Goal: Transaction & Acquisition: Book appointment/travel/reservation

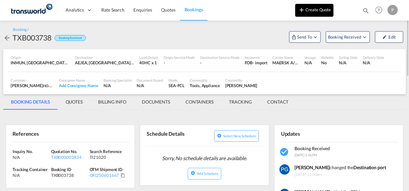
click at [285, 10] on button "Create Quote" at bounding box center [314, 10] width 38 height 13
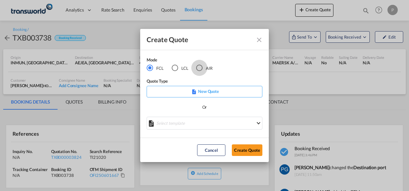
click at [199, 66] on div "AIR" at bounding box center [199, 68] width 6 height 6
click at [244, 151] on button "Create Quote" at bounding box center [247, 150] width 31 height 12
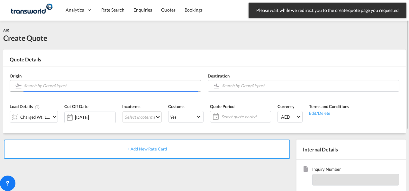
click at [115, 89] on input "Search by Door/Airport" at bounding box center [111, 85] width 174 height 11
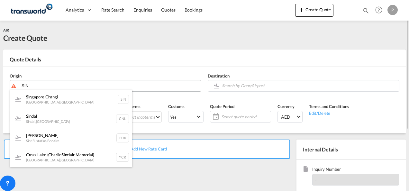
click at [115, 90] on div "Sin gapore Changi [GEOGRAPHIC_DATA] , [GEOGRAPHIC_DATA] SIN" at bounding box center [71, 99] width 122 height 19
type input "Singapore Changi, [GEOGRAPHIC_DATA], SIN"
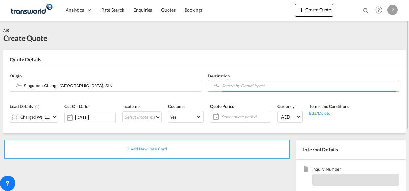
click at [229, 87] on input "Search by Door/Airport" at bounding box center [309, 85] width 174 height 11
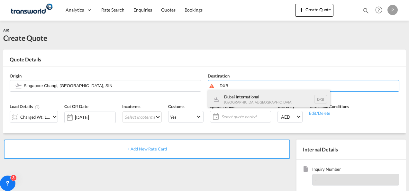
click at [233, 98] on div "Dubai International [GEOGRAPHIC_DATA] , [GEOGRAPHIC_DATA] DXB" at bounding box center [269, 99] width 122 height 19
type input "Dubai International, [GEOGRAPHIC_DATA], DXB"
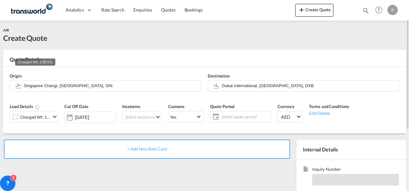
click at [42, 118] on div "Charged Wt: 1.00 KG" at bounding box center [35, 117] width 30 height 9
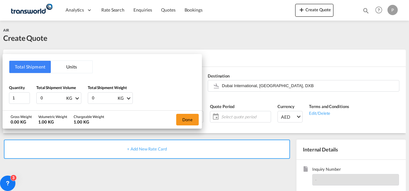
click at [48, 97] on input "0" at bounding box center [53, 98] width 26 height 11
type input "180"
click at [98, 96] on input "0" at bounding box center [104, 98] width 26 height 11
type input "180"
click at [184, 117] on button "Done" at bounding box center [187, 120] width 23 height 12
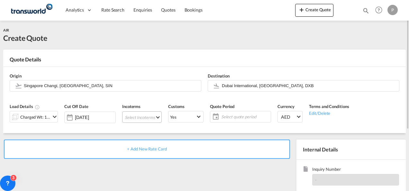
click at [138, 117] on md-select "Select Incoterms CPT - import Carrier Paid to EXW - export Ex Works FOB - impor…" at bounding box center [142, 117] width 40 height 12
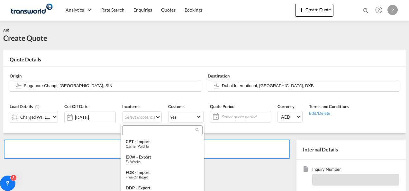
click at [138, 132] on input "search" at bounding box center [159, 130] width 71 height 6
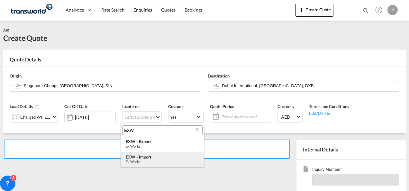
type input "EXW"
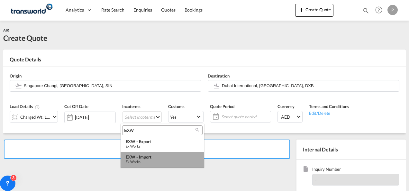
click at [142, 161] on div "Ex Works" at bounding box center [162, 162] width 73 height 4
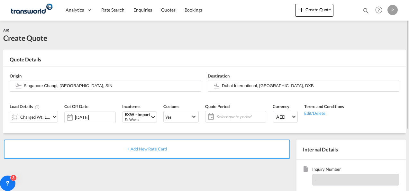
click at [223, 116] on span "Select quote period" at bounding box center [240, 117] width 48 height 6
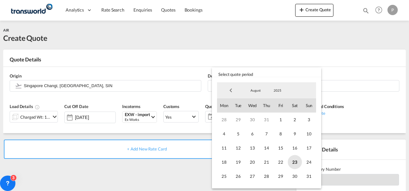
click at [285, 160] on span "23" at bounding box center [295, 162] width 14 height 14
click at [285, 177] on span "31" at bounding box center [309, 176] width 14 height 14
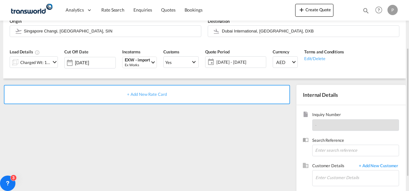
scroll to position [65, 0]
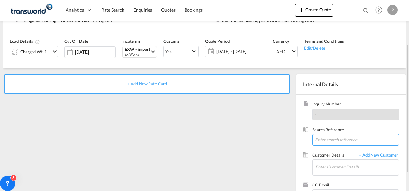
click at [285, 139] on input at bounding box center [355, 140] width 87 height 12
type input "TWG574"
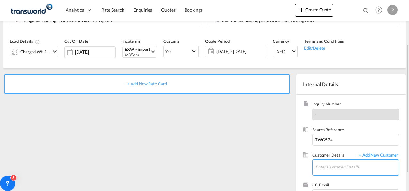
click at [285, 168] on input "Enter Customer Details" at bounding box center [357, 167] width 83 height 14
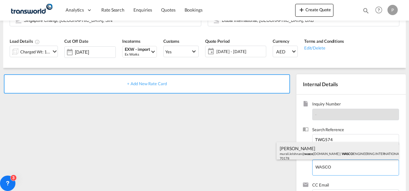
click at [285, 148] on div "[PERSON_NAME] murali.[PERSON_NAME]@ wasco [DOMAIN_NAME] | WASCO ENGINEERING INT…" at bounding box center [338, 153] width 122 height 22
type input "WASCO ENGINEERING INTERNATIONAL LIMITED, [PERSON_NAME], [EMAIL_ADDRESS][DOMAIN_…"
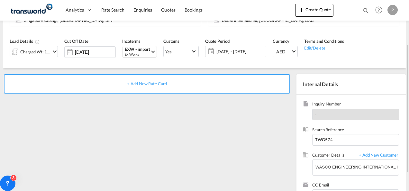
click at [148, 84] on span "+ Add New Rate Card" at bounding box center [147, 83] width 40 height 5
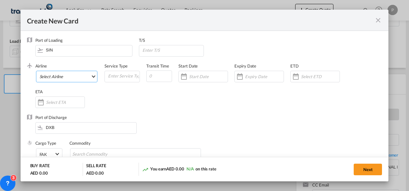
click at [51, 77] on md-select "Select Airline AIR EXPRESS S.A. (1166- / -) CMA CGM Air Cargo (1140-2C / -) DDW…" at bounding box center [67, 77] width 62 height 12
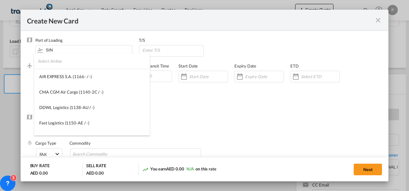
click at [44, 62] on input "search" at bounding box center [94, 60] width 112 height 15
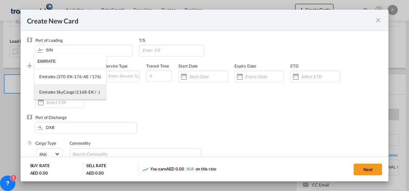
type input "EMIRATE"
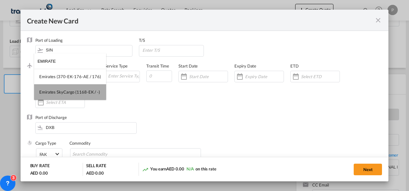
click at [72, 94] on div "Emirates SkyCargo (1168-EK / -)" at bounding box center [69, 92] width 61 height 6
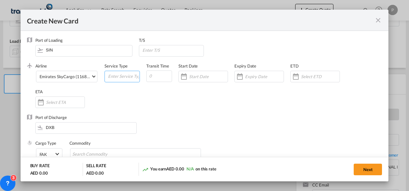
click at [111, 79] on input "Create New CardPort ..." at bounding box center [123, 76] width 32 height 10
type input "EXW IMPORT"
click at [255, 71] on div "Create New CardPort ..." at bounding box center [259, 77] width 50 height 12
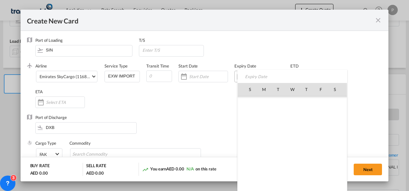
scroll to position [148919, 0]
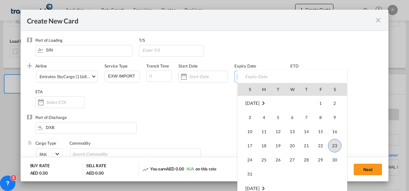
click at [250, 167] on td "31" at bounding box center [247, 174] width 19 height 14
type input "[DATE]"
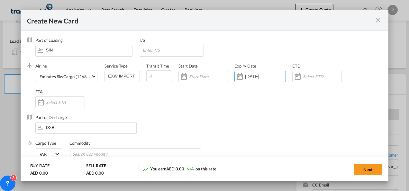
scroll to position [51, 0]
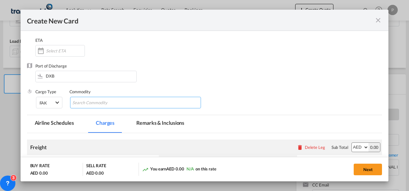
click at [110, 102] on input "Chips input." at bounding box center [101, 103] width 59 height 10
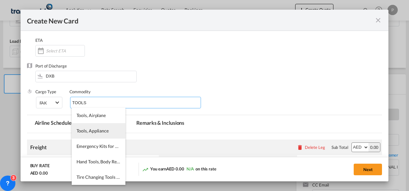
type input "TOOLS"
click at [93, 131] on span "Tools, Appliance" at bounding box center [93, 130] width 32 height 5
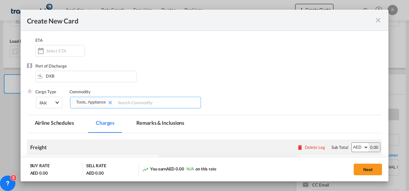
scroll to position [152, 0]
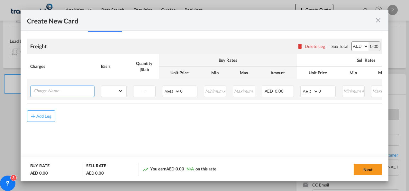
click at [58, 88] on input "Charge Name" at bounding box center [63, 91] width 61 height 10
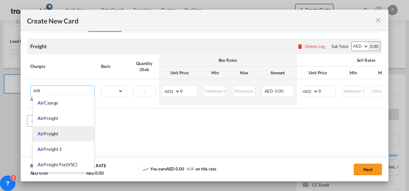
click at [58, 126] on li "Air Freight" at bounding box center [63, 133] width 61 height 15
type input "Air Freight"
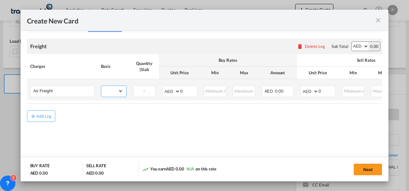
click at [114, 90] on select "gross_weight volumetric_weight per_shipment per_bl per_km % on air freight per_…" at bounding box center [112, 91] width 22 height 10
select select "per_shipment"
click at [101, 86] on select "gross_weight volumetric_weight per_shipment per_bl per_km % on air freight per_…" at bounding box center [112, 91] width 22 height 10
click at [193, 91] on input "0" at bounding box center [188, 91] width 17 height 10
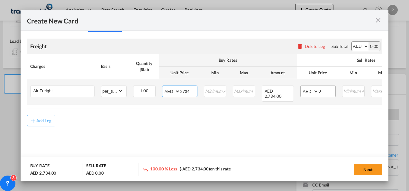
type input "2734"
click at [285, 91] on input "0" at bounding box center [327, 91] width 17 height 10
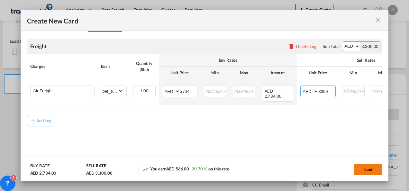
type input "3300"
click at [285, 167] on button "Next" at bounding box center [368, 170] width 28 height 12
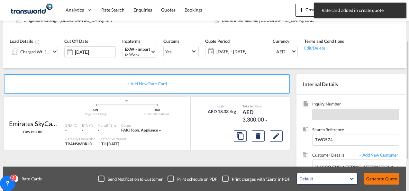
click at [285, 181] on button "Generate Quote" at bounding box center [381, 179] width 35 height 12
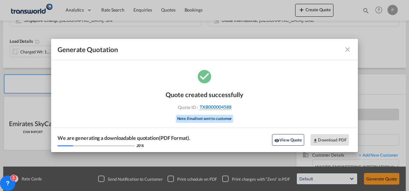
click at [217, 107] on span "TXB000004588" at bounding box center [216, 107] width 32 height 6
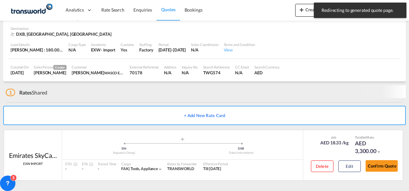
scroll to position [39, 0]
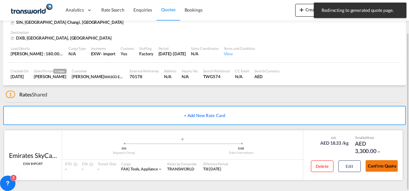
click at [285, 163] on button "Confirm Quote" at bounding box center [382, 166] width 32 height 12
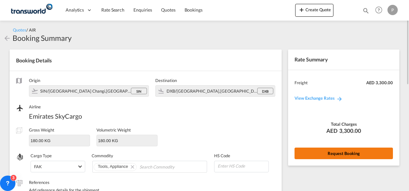
click at [285, 154] on button "Request Booking" at bounding box center [344, 154] width 98 height 12
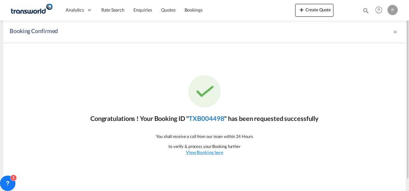
click at [204, 115] on link "TXB004498" at bounding box center [206, 119] width 35 height 8
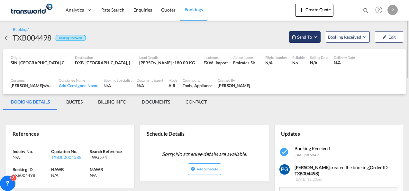
click at [285, 39] on span "Send To" at bounding box center [305, 37] width 16 height 6
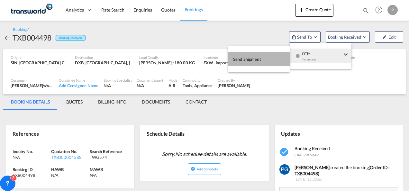
click at [274, 56] on button "Send Shipment" at bounding box center [259, 59] width 62 height 14
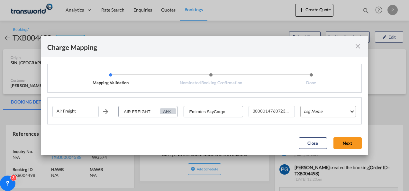
click at [285, 111] on md-select "Leg Name HANDLING ORIGIN HANDLING DESTINATION OTHERS TL PICK UP CUSTOMS ORIGIN …" at bounding box center [328, 112] width 56 height 12
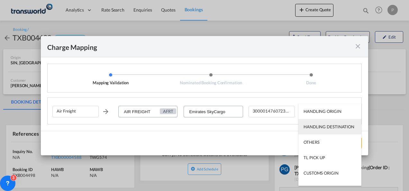
scroll to position [41, 0]
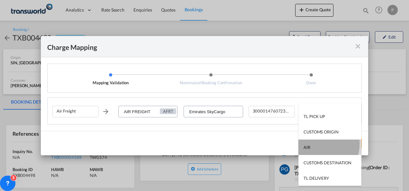
click at [285, 144] on md-option "AIR" at bounding box center [330, 147] width 63 height 15
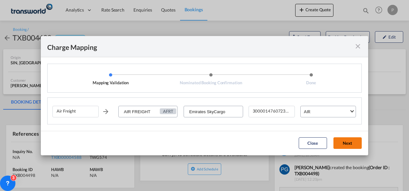
click at [285, 144] on button "Next" at bounding box center [348, 143] width 28 height 12
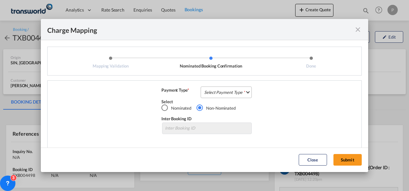
click at [218, 93] on md-select "Select Payment Type COLLECT PREPAID" at bounding box center [226, 93] width 51 height 12
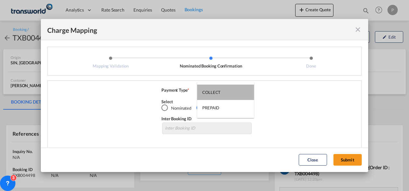
click at [218, 93] on div "COLLECT" at bounding box center [211, 92] width 18 height 6
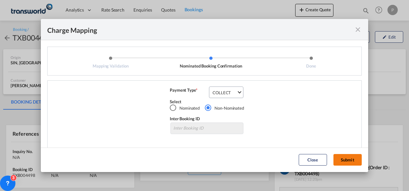
click at [285, 158] on button "Submit" at bounding box center [348, 160] width 28 height 12
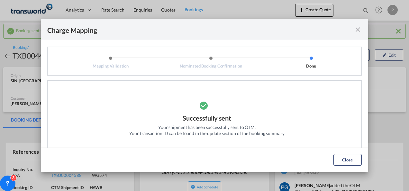
click at [285, 30] on md-icon "icon-close fg-AAA8AD cursor" at bounding box center [358, 30] width 8 height 8
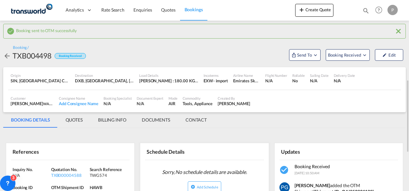
scroll to position [87, 0]
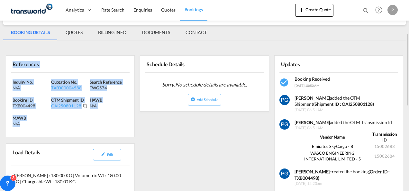
drag, startPoint x: 13, startPoint y: 61, endPoint x: 28, endPoint y: 121, distance: 61.4
click at [28, 121] on div "References Inquiry No. N/A Quotation No. TXB000004588 Search Reference TWG574 B…" at bounding box center [70, 96] width 129 height 82
copy div "References Inquiry No. N/A Quotation No. TXB000004588 Search Reference TWG574 B…"
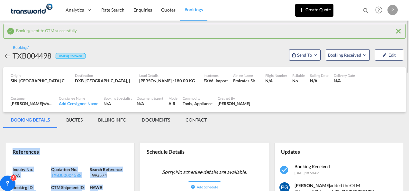
click at [285, 7] on button "Create Quote" at bounding box center [314, 10] width 38 height 13
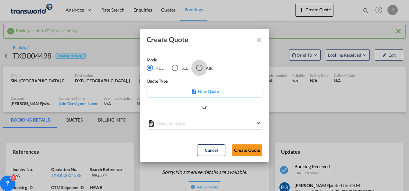
click at [199, 67] on div "AIR" at bounding box center [199, 68] width 6 height 6
click at [241, 153] on button "Create Quote" at bounding box center [247, 150] width 31 height 12
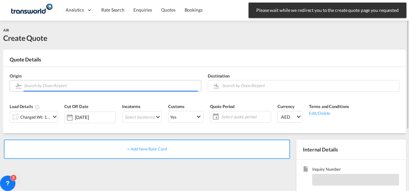
click at [82, 86] on input "Search by Door/Airport" at bounding box center [111, 85] width 174 height 11
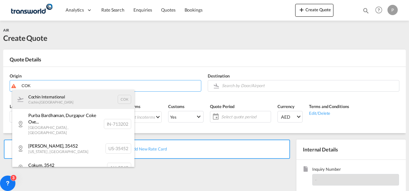
click at [78, 97] on div "Cochin International Cochin , [GEOGRAPHIC_DATA] COK" at bounding box center [73, 99] width 122 height 19
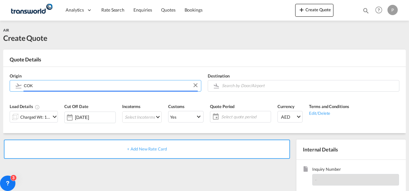
type input "Cochin International, Cochin, COK"
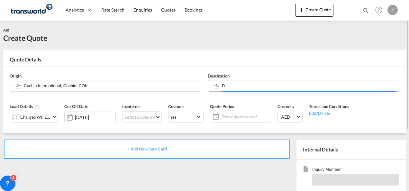
click at [229, 86] on body "Analytics Dashboard Rate Search Enquiries Quotes Bookings" at bounding box center [204, 95] width 409 height 191
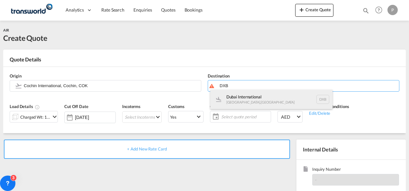
click at [234, 104] on div "Dubai International [GEOGRAPHIC_DATA] , [GEOGRAPHIC_DATA] DXB" at bounding box center [271, 99] width 122 height 19
type input "Dubai International, [GEOGRAPHIC_DATA], DXB"
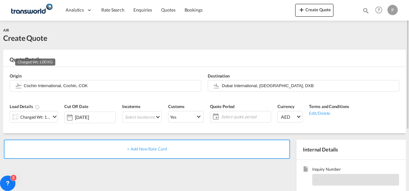
click at [49, 116] on div "Charged Wt: 1.00 KG" at bounding box center [35, 117] width 30 height 9
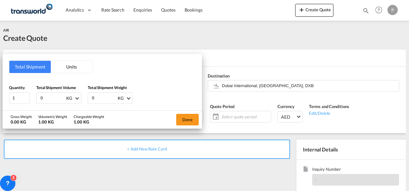
click at [48, 100] on input "0" at bounding box center [53, 98] width 26 height 11
type input "4565"
click at [95, 98] on input "0" at bounding box center [104, 98] width 26 height 11
type input "4565"
click at [188, 119] on button "Done" at bounding box center [187, 120] width 23 height 12
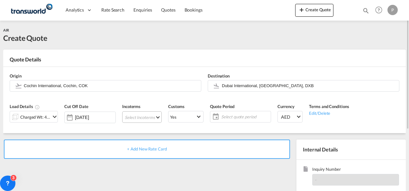
click at [129, 117] on md-select "Select Incoterms CPT - import Carrier Paid to EXW - export Ex Works FOB - impor…" at bounding box center [142, 117] width 40 height 12
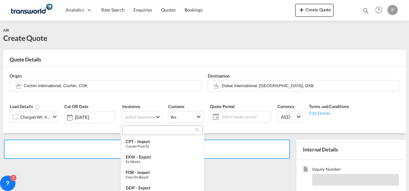
click at [130, 129] on input "search" at bounding box center [159, 130] width 71 height 6
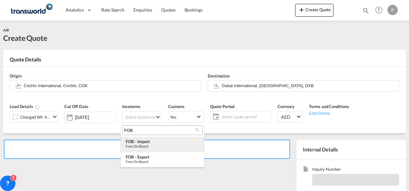
type input "FOB"
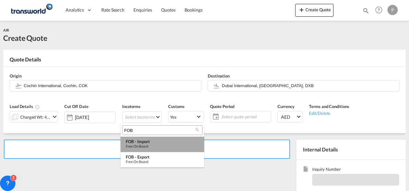
click at [136, 143] on div "FOB - import" at bounding box center [162, 141] width 73 height 5
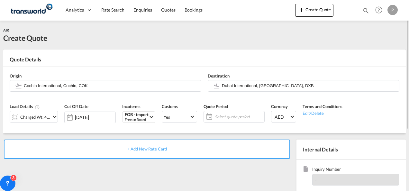
click at [216, 113] on span "Select quote period" at bounding box center [238, 116] width 51 height 9
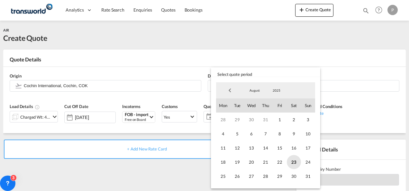
click at [285, 163] on span "23" at bounding box center [294, 162] width 14 height 14
click at [285, 176] on span "31" at bounding box center [308, 176] width 14 height 14
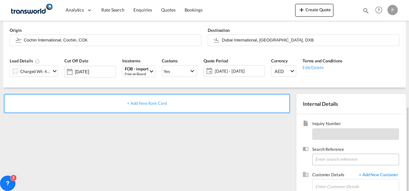
scroll to position [91, 0]
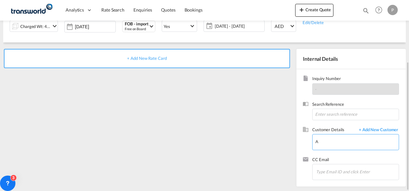
click at [285, 141] on input "A" at bounding box center [357, 141] width 83 height 14
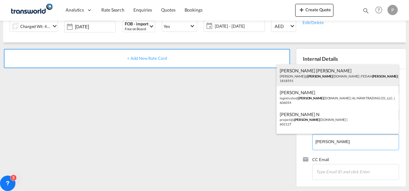
click at [285, 70] on div "[PERSON_NAME] [PERSON_NAME] [PERSON_NAME]@ [PERSON_NAME] [DOMAIN_NAME] | FEDAH …" at bounding box center [338, 75] width 122 height 22
type input "FEDAH ALMADINA GOODS WHOLESALERS CO. L.L.C, [PERSON_NAME] [PERSON_NAME], [PERSO…"
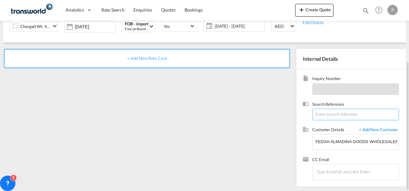
click at [285, 115] on input at bounding box center [355, 115] width 87 height 12
paste input "17614522185"
type input "17614522185"
click at [159, 55] on div "+ Add New Rate Card" at bounding box center [147, 58] width 286 height 19
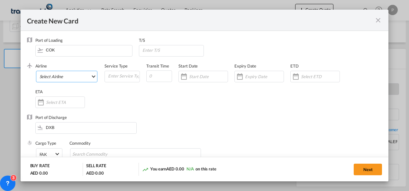
click at [66, 74] on md-select "Select Airline AIR EXPRESS S.A. (1166- / -) CMA CGM Air Cargo (1140-2C / -) DDW…" at bounding box center [67, 77] width 62 height 12
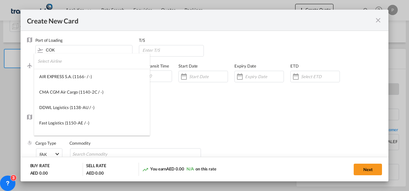
click at [66, 62] on input "search" at bounding box center [94, 60] width 112 height 15
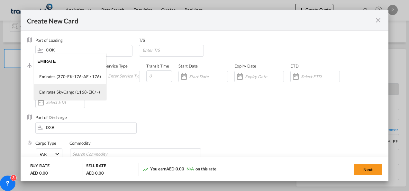
type input "EMIRATE"
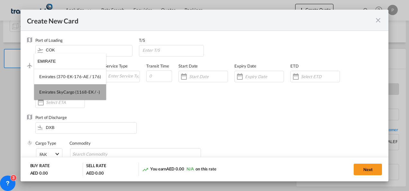
click at [71, 95] on md-option "Emirates SkyCargo (1168-EK / -)" at bounding box center [70, 91] width 72 height 15
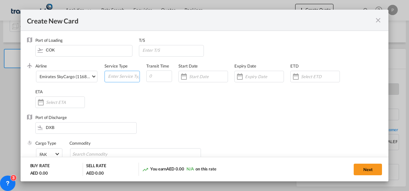
click at [117, 75] on input "Create New Card ..." at bounding box center [123, 76] width 32 height 10
type input "D"
type input "FOB IMPORT"
click at [253, 75] on input "Create New Card ..." at bounding box center [264, 76] width 39 height 5
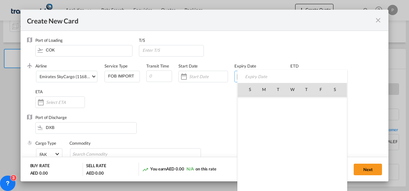
scroll to position [148919, 0]
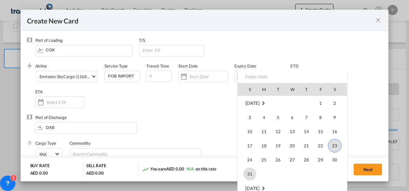
click at [248, 177] on span "31" at bounding box center [250, 174] width 13 height 13
type input "[DATE]"
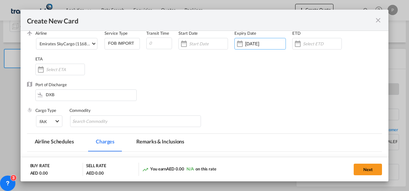
scroll to position [34, 0]
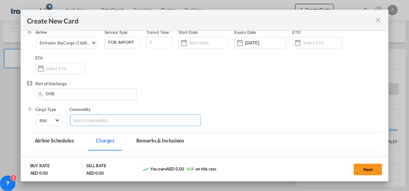
click at [124, 117] on input "Chips input." at bounding box center [101, 120] width 59 height 10
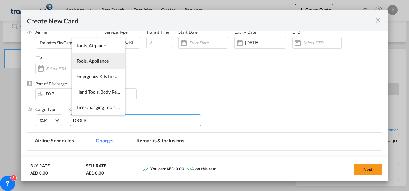
type input "TOOLS"
click at [94, 63] on span "Tools, Appliance" at bounding box center [93, 60] width 32 height 5
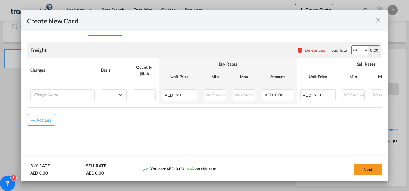
scroll to position [149, 0]
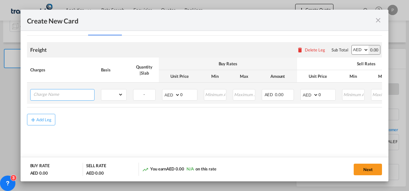
click at [51, 94] on input "Charge Name" at bounding box center [63, 94] width 61 height 10
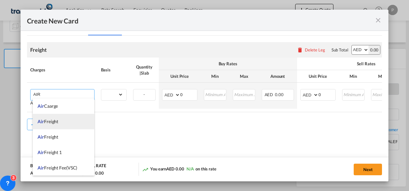
click at [52, 122] on span "Air Freight" at bounding box center [48, 121] width 21 height 5
type input "Air Freight"
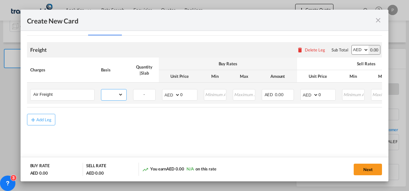
click at [116, 94] on select "gross_weight volumetric_weight per_shipment per_bl per_km % on air freight per_…" at bounding box center [112, 94] width 22 height 10
select select "per_shipment"
click at [101, 89] on select "gross_weight volumetric_weight per_shipment per_bl per_km % on air freight per_…" at bounding box center [112, 94] width 22 height 10
click at [165, 93] on select "AED AFN ALL AMD ANG AOA ARS AUD AWG AZN BAM BBD BDT BGN BHD BIF BMD BND [PERSON…" at bounding box center [171, 94] width 17 height 9
select select "string:USD"
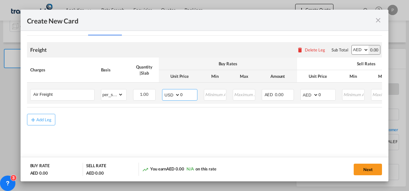
click at [163, 90] on select "AED AFN ALL AMD ANG AOA ARS AUD AWG AZN BAM BBD BDT BGN BHD BIF BMD BND [PERSON…" at bounding box center [171, 94] width 17 height 9
click at [183, 97] on input "0" at bounding box center [188, 94] width 17 height 10
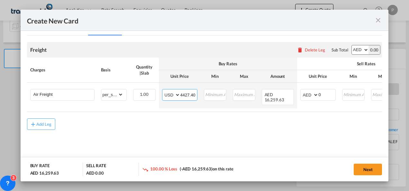
type input "4427.40"
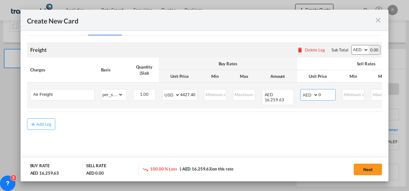
click at [285, 93] on select "AED AFN ALL AMD ANG AOA ARS AUD AWG AZN BAM BBD BDT BGN BHD BIF BMD BND [PERSON…" at bounding box center [310, 94] width 17 height 9
select select "string:USD"
click at [285, 90] on select "AED AFN ALL AMD ANG AOA ARS AUD AWG AZN BAM BBD BDT BGN BHD BIF BMD BND [PERSON…" at bounding box center [310, 94] width 17 height 9
click at [285, 93] on input "0" at bounding box center [327, 94] width 17 height 10
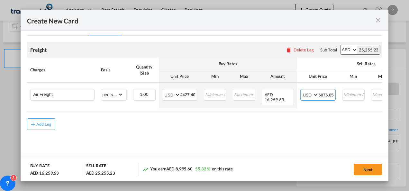
type input "6876.85"
click at [285, 172] on button "Next" at bounding box center [368, 170] width 28 height 12
type input "4427.4"
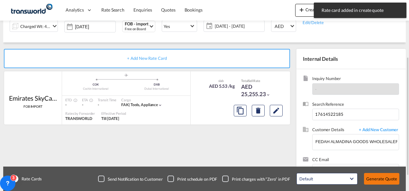
click at [285, 179] on button "Generate Quote" at bounding box center [381, 179] width 35 height 12
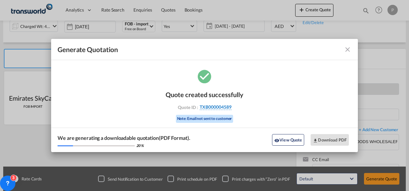
click at [224, 107] on span "TXB000004589" at bounding box center [216, 107] width 32 height 6
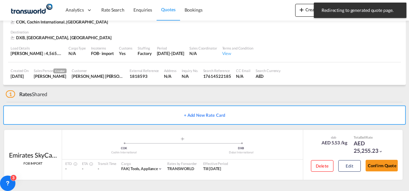
scroll to position [39, 0]
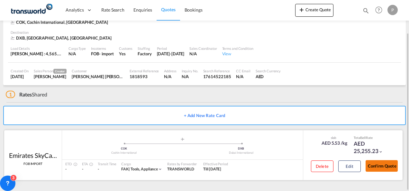
click at [285, 169] on button "Confirm Quote" at bounding box center [382, 166] width 32 height 12
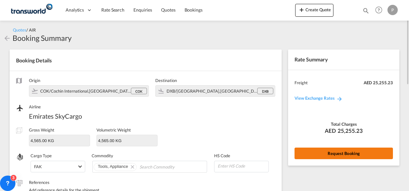
click at [285, 153] on button "Request Booking" at bounding box center [344, 154] width 98 height 12
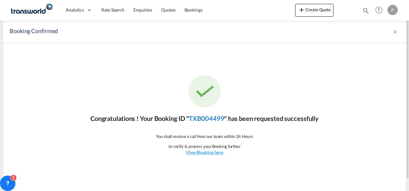
click at [211, 119] on link "TXB004499" at bounding box center [206, 119] width 35 height 8
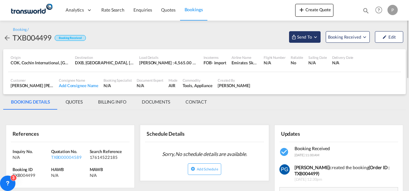
click at [285, 37] on span "Send To" at bounding box center [305, 37] width 16 height 6
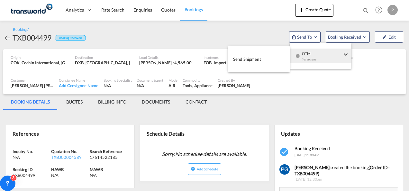
click at [264, 58] on button "Send Shipment" at bounding box center [259, 59] width 62 height 14
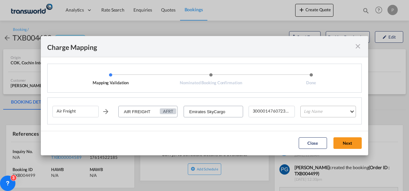
click at [285, 113] on md-select "Leg Name HANDLING ORIGIN HANDLING DESTINATION OTHERS TL PICK UP CUSTOMS ORIGIN …" at bounding box center [328, 112] width 56 height 12
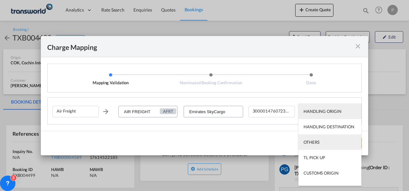
scroll to position [41, 0]
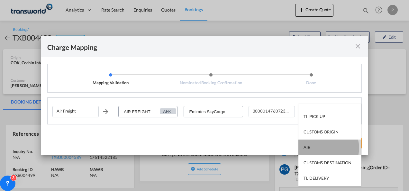
click at [285, 148] on md-option "AIR" at bounding box center [330, 147] width 63 height 15
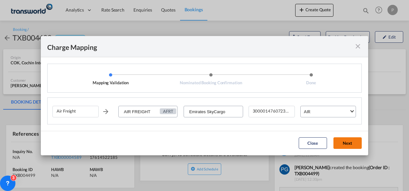
click at [285, 145] on button "Next" at bounding box center [348, 143] width 28 height 12
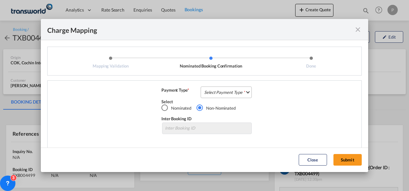
click at [214, 90] on md-select "Select Payment Type COLLECT PREPAID" at bounding box center [226, 93] width 51 height 12
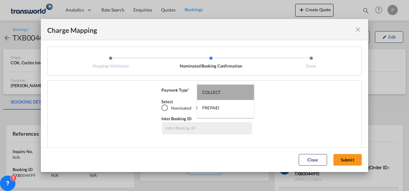
click at [214, 90] on div "COLLECT" at bounding box center [211, 92] width 18 height 6
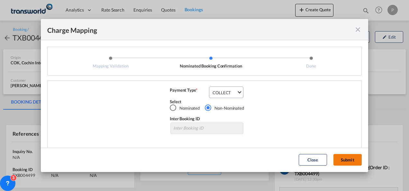
click at [285, 160] on button "Submit" at bounding box center [348, 160] width 28 height 12
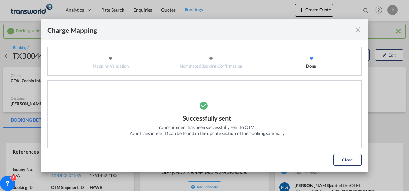
click at [285, 30] on md-icon "icon-close fg-AAA8AD cursor" at bounding box center [358, 30] width 8 height 8
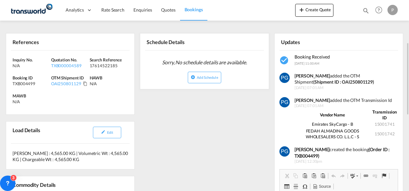
scroll to position [110, 0]
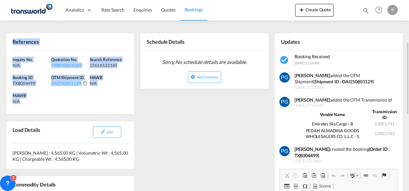
drag, startPoint x: 12, startPoint y: 40, endPoint x: 25, endPoint y: 100, distance: 62.3
click at [25, 100] on div "References Inquiry No. N/A Quotation No. TXB000004589 Search Reference 17614522…" at bounding box center [70, 74] width 129 height 82
copy div "References Inquiry No. N/A Quotation No. TXB000004589 Search Reference 17614522…"
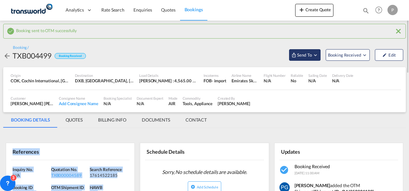
click at [285, 58] on button "Send To" at bounding box center [305, 55] width 32 height 12
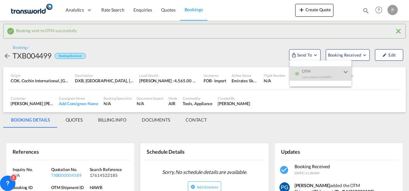
click at [285, 4] on md-backdrop at bounding box center [204, 95] width 409 height 191
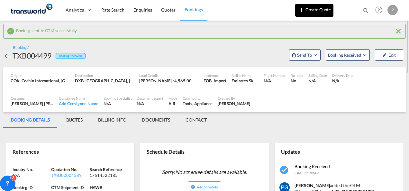
click at [285, 10] on button "Create Quote" at bounding box center [314, 10] width 38 height 13
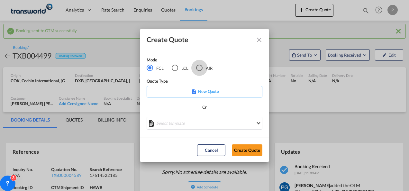
click at [198, 68] on div "AIR" at bounding box center [199, 68] width 6 height 6
click at [246, 153] on button "Create Quote" at bounding box center [247, 150] width 31 height 12
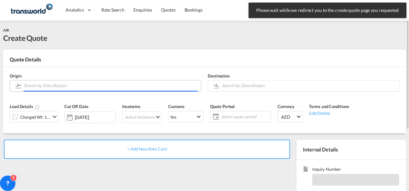
click at [65, 88] on input "Search by Door/Airport" at bounding box center [111, 85] width 174 height 11
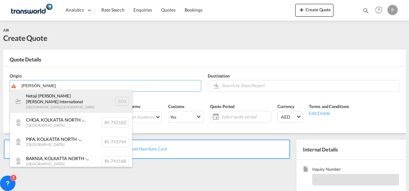
click at [60, 101] on div "Netaji [PERSON_NAME] [PERSON_NAME] International [GEOGRAPHIC_DATA] , [GEOGRAPHI…" at bounding box center [71, 101] width 122 height 23
type input "Netaji [PERSON_NAME] [PERSON_NAME] International, [GEOGRAPHIC_DATA], CCU"
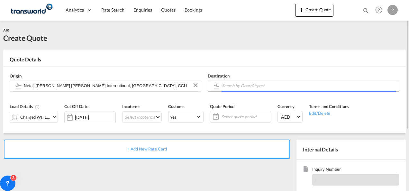
click at [241, 86] on input "Search by Door/Airport" at bounding box center [309, 85] width 174 height 11
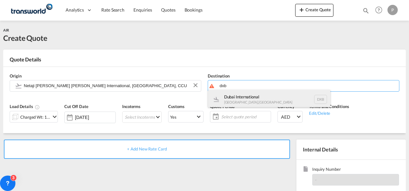
click at [240, 98] on div "Dubai International [GEOGRAPHIC_DATA] , [GEOGRAPHIC_DATA] DXB" at bounding box center [269, 99] width 122 height 19
type input "Dubai International, [GEOGRAPHIC_DATA], DXB"
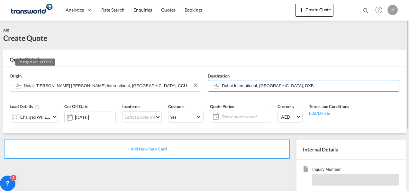
click at [37, 118] on div "Charged Wt: 1.00 KG" at bounding box center [35, 117] width 30 height 9
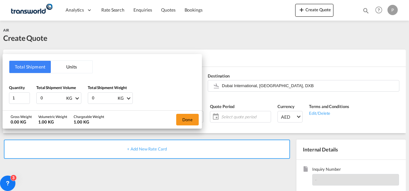
click at [44, 99] on input "0" at bounding box center [53, 98] width 26 height 11
type input "3600"
click at [100, 100] on input "0" at bounding box center [104, 98] width 26 height 11
type input "3577"
click at [185, 118] on button "Done" at bounding box center [187, 120] width 23 height 12
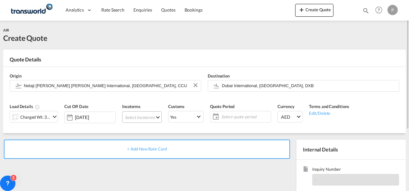
click at [132, 115] on md-select "Select Incoterms CPT - import Carrier Paid to EXW - export Ex Works FOB - impor…" at bounding box center [142, 117] width 40 height 12
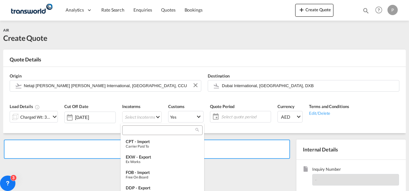
click at [134, 129] on input "search" at bounding box center [159, 130] width 71 height 6
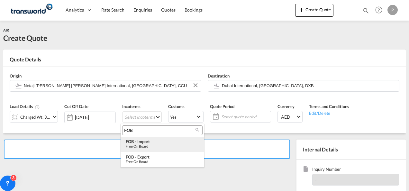
type input "FOB"
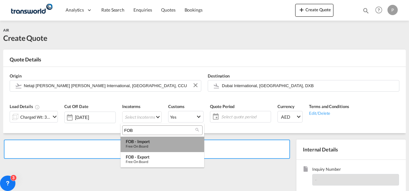
click at [142, 145] on div "Free on Board" at bounding box center [162, 146] width 73 height 4
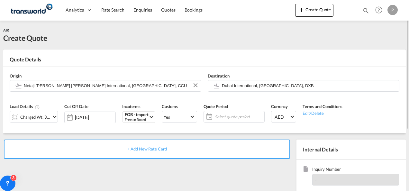
click at [229, 117] on span "Select quote period" at bounding box center [239, 117] width 48 height 6
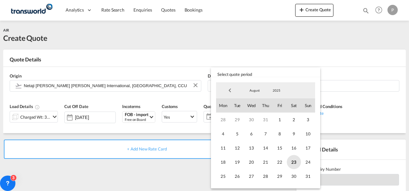
click at [285, 163] on span "23" at bounding box center [294, 162] width 14 height 14
click at [285, 174] on span "31" at bounding box center [308, 176] width 14 height 14
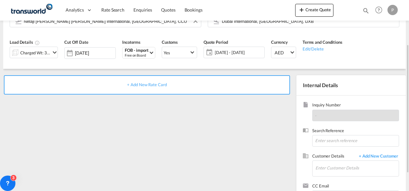
scroll to position [65, 0]
click at [285, 165] on input "Enter Customer Details" at bounding box center [357, 168] width 83 height 14
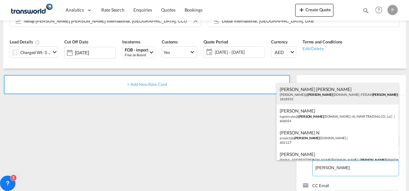
click at [285, 100] on div "[PERSON_NAME] [PERSON_NAME] [PERSON_NAME]@ [PERSON_NAME] [DOMAIN_NAME] | FEDAH …" at bounding box center [338, 94] width 122 height 22
type input "FEDAH ALMADINA GOODS WHOLESALERS CO. L.L.C, [PERSON_NAME] [PERSON_NAME], [PERSO…"
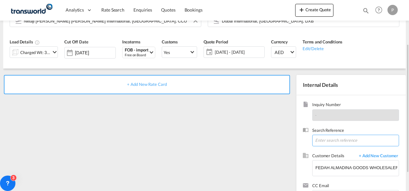
click at [285, 143] on input at bounding box center [355, 141] width 87 height 12
paste input "17614507205"
type input "17614507205"
click at [156, 81] on div "+ Add New Rate Card" at bounding box center [147, 84] width 286 height 19
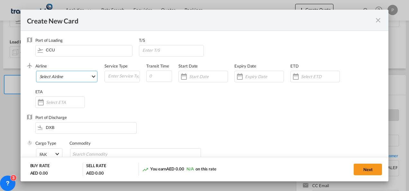
click at [80, 76] on md-select "Select Airline AIR EXPRESS S.A. (1166- / -) CMA CGM Air Cargo (1140-2C / -) DDW…" at bounding box center [67, 77] width 62 height 12
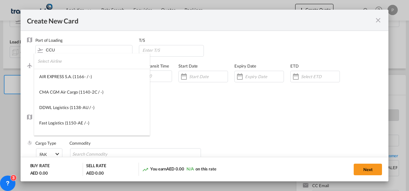
click at [70, 60] on input "search" at bounding box center [94, 60] width 112 height 15
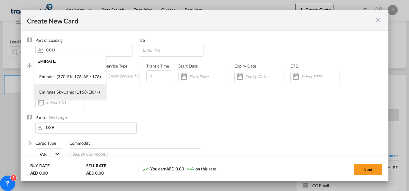
type input "EMIRATE"
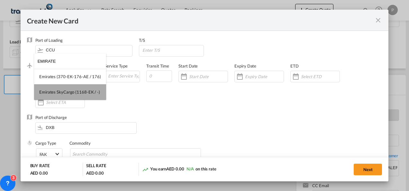
click at [70, 88] on md-option "Emirates SkyCargo (1168-EK / -)" at bounding box center [70, 91] width 72 height 15
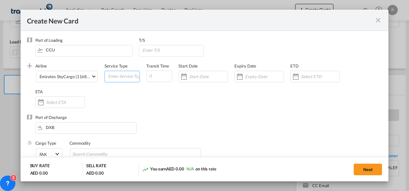
click at [111, 80] on input "Create New Card ..." at bounding box center [123, 76] width 32 height 10
type input "FOB IMPORT"
click at [248, 78] on input "Create New Card ..." at bounding box center [264, 76] width 39 height 5
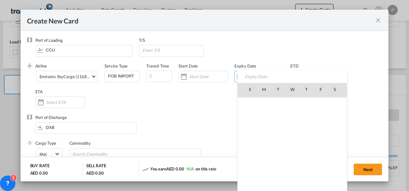
scroll to position [148919, 0]
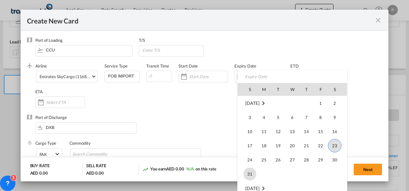
click at [249, 169] on span "31" at bounding box center [250, 174] width 13 height 13
type input "[DATE]"
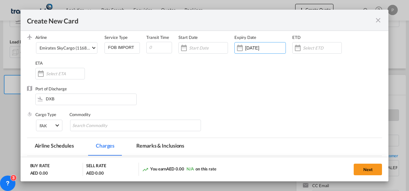
scroll to position [29, 0]
click at [103, 125] on input "Chips input." at bounding box center [101, 125] width 59 height 10
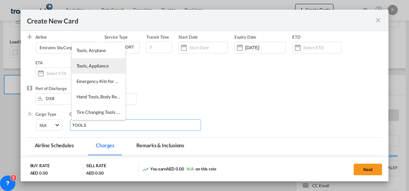
type input "TOOLS"
click at [98, 70] on li "Tools, Appliance" at bounding box center [99, 65] width 54 height 15
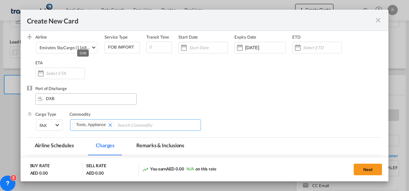
scroll to position [102, 0]
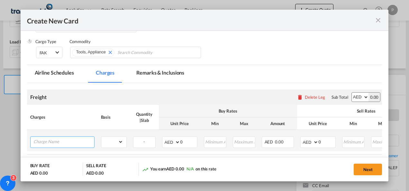
click at [60, 140] on input "Charge Name" at bounding box center [63, 142] width 61 height 10
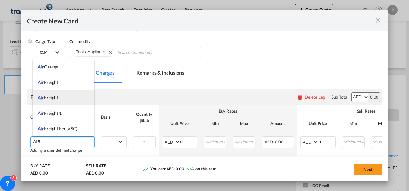
click at [56, 98] on span "Air Freight" at bounding box center [48, 97] width 21 height 5
type input "Air Freight"
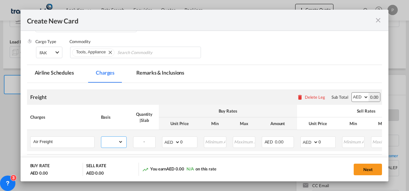
click at [114, 141] on select "gross_weight volumetric_weight per_shipment per_bl per_km % on air freight per_…" at bounding box center [112, 142] width 22 height 10
select select "per_shipment"
click at [101, 137] on select "gross_weight volumetric_weight per_shipment per_bl per_km % on air freight per_…" at bounding box center [112, 142] width 22 height 10
click at [167, 141] on select "AED AFN ALL AMD ANG AOA ARS AUD AWG AZN BAM BBD BDT BGN BHD BIF BMD BND [PERSON…" at bounding box center [171, 142] width 17 height 9
select select "string:USD"
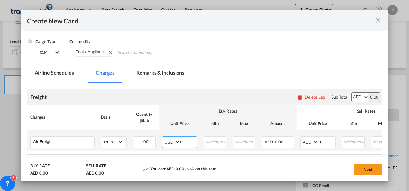
click at [163, 138] on select "AED AFN ALL AMD ANG AOA ARS AUD AWG AZN BAM BBD BDT BGN BHD BIF BMD BND [PERSON…" at bounding box center [171, 142] width 17 height 9
click at [188, 141] on input "0" at bounding box center [188, 142] width 17 height 10
type input "4020"
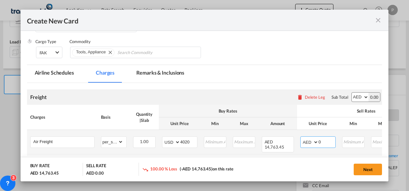
click at [285, 142] on select "AED AFN ALL AMD ANG AOA ARS AUD AWG AZN BAM BBD BDT BGN BHD BIF BMD BND [PERSON…" at bounding box center [310, 142] width 17 height 9
select select "string:USD"
click at [285, 138] on select "AED AFN ALL AMD ANG AOA ARS AUD AWG AZN BAM BBD BDT BGN BHD BIF BMD BND [PERSON…" at bounding box center [310, 142] width 17 height 9
click at [285, 141] on input "0" at bounding box center [327, 142] width 17 height 10
type input "5904"
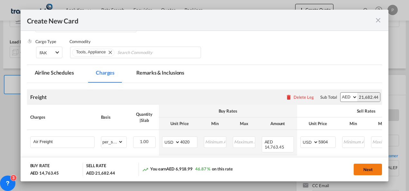
click at [285, 167] on button "Next" at bounding box center [368, 170] width 28 height 12
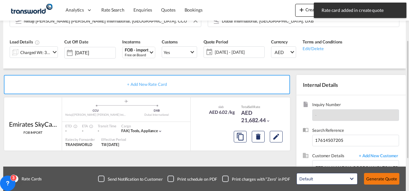
click at [285, 181] on button "Generate Quote" at bounding box center [381, 179] width 35 height 12
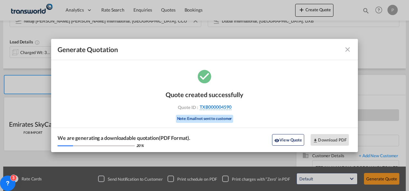
click at [226, 108] on span "TXB000004590" at bounding box center [216, 107] width 32 height 6
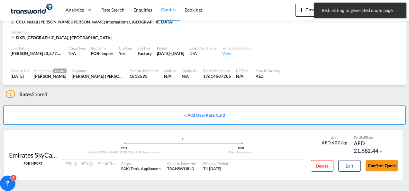
scroll to position [39, 0]
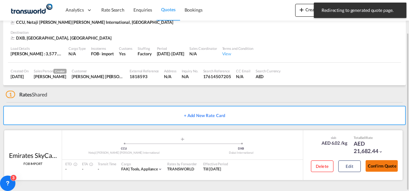
click at [285, 161] on button "Confirm Quote" at bounding box center [382, 166] width 32 height 12
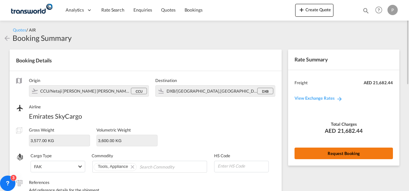
click at [285, 153] on button "Request Booking" at bounding box center [344, 154] width 98 height 12
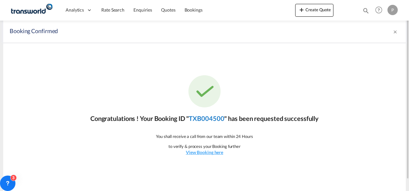
click at [217, 118] on link "TXB004500" at bounding box center [206, 119] width 35 height 8
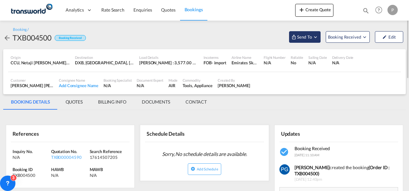
click at [285, 36] on span "Send To" at bounding box center [305, 37] width 16 height 6
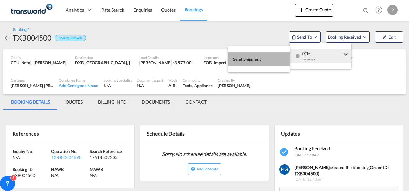
click at [264, 56] on button "Send Shipment" at bounding box center [259, 59] width 62 height 14
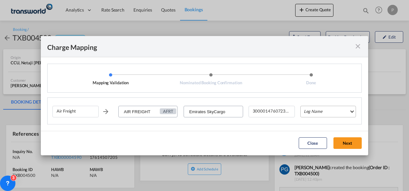
click at [285, 111] on md-select "Leg Name HANDLING ORIGIN HANDLING DESTINATION OTHERS TL PICK UP CUSTOMS ORIGIN …" at bounding box center [328, 112] width 56 height 12
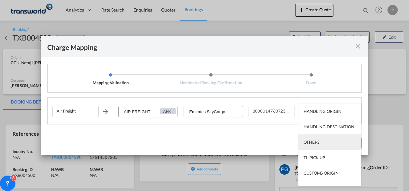
scroll to position [41, 0]
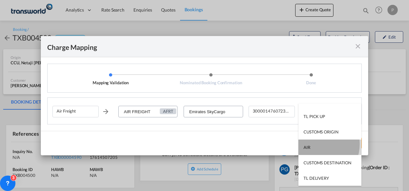
click at [285, 144] on md-option "AIR" at bounding box center [330, 147] width 63 height 15
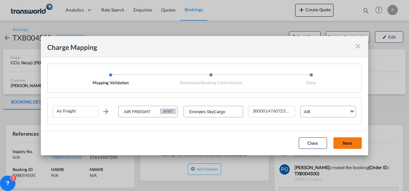
click at [285, 141] on button "Next" at bounding box center [348, 143] width 28 height 12
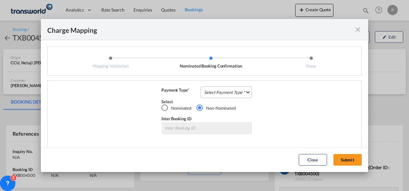
click at [226, 92] on md-select "Select Payment Type COLLECT PREPAID" at bounding box center [226, 93] width 51 height 12
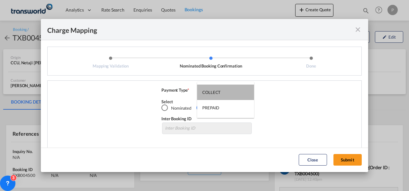
click at [226, 92] on md-option "COLLECT" at bounding box center [225, 92] width 57 height 15
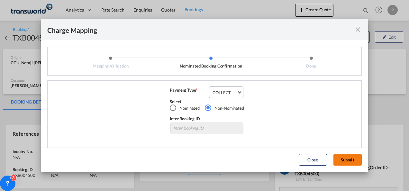
click at [285, 158] on button "Submit" at bounding box center [348, 160] width 28 height 12
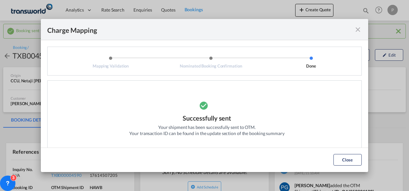
click at [285, 32] on md-icon "icon-close fg-AAA8AD cursor" at bounding box center [358, 30] width 8 height 8
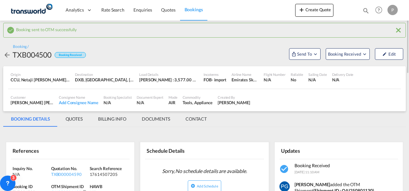
scroll to position [75, 0]
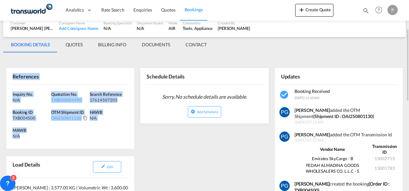
drag, startPoint x: 13, startPoint y: 74, endPoint x: 24, endPoint y: 134, distance: 60.8
click at [24, 134] on div "References Inquiry No. N/A Quotation No. TXB000004590 Search Reference 17614507…" at bounding box center [70, 109] width 129 height 82
copy div "References Inquiry No. N/A Quotation No. TXB000004590 Search Reference 17614507…"
click at [285, 14] on button "Create Quote" at bounding box center [314, 10] width 38 height 13
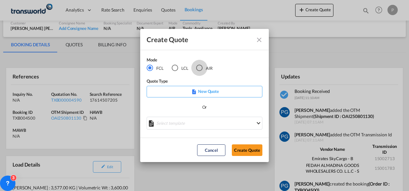
click at [201, 68] on div "AIR" at bounding box center [199, 68] width 6 height 6
click at [242, 148] on button "Create Quote" at bounding box center [247, 150] width 31 height 12
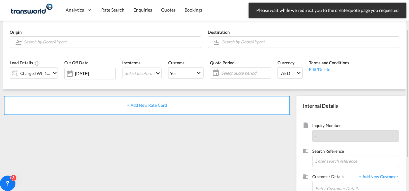
scroll to position [43, 0]
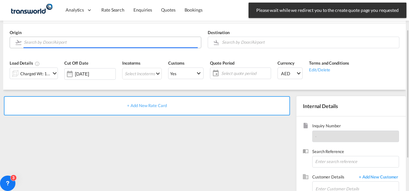
click at [61, 42] on input "Search by Door/Airport" at bounding box center [111, 42] width 174 height 11
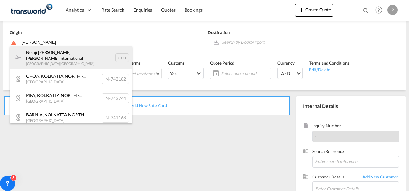
click at [61, 64] on div "Netaji [PERSON_NAME] [PERSON_NAME] International [GEOGRAPHIC_DATA] , [GEOGRAPHI…" at bounding box center [71, 57] width 122 height 23
type input "Netaji [PERSON_NAME] [PERSON_NAME] International, [GEOGRAPHIC_DATA], CCU"
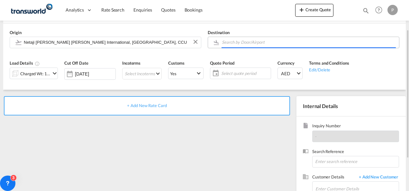
click at [244, 41] on body "Analytics Dashboard Rate Search Enquiries Quotes Bookings" at bounding box center [204, 95] width 409 height 191
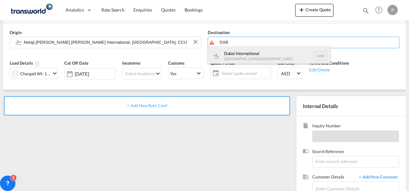
click at [238, 48] on div "Dubai International [GEOGRAPHIC_DATA] , [GEOGRAPHIC_DATA] DXB" at bounding box center [269, 55] width 122 height 19
type input "Dubai International, [GEOGRAPHIC_DATA], DXB"
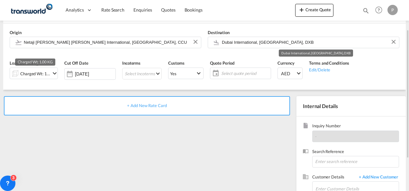
click at [37, 71] on div "Charged Wt: 1.00 KG" at bounding box center [35, 73] width 30 height 9
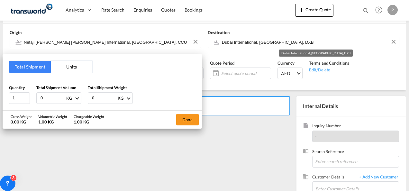
click at [46, 102] on input "0" at bounding box center [53, 98] width 26 height 11
type input "1800"
click at [98, 97] on input "0" at bounding box center [104, 98] width 26 height 11
type input "1778"
click at [186, 119] on button "Done" at bounding box center [187, 120] width 23 height 12
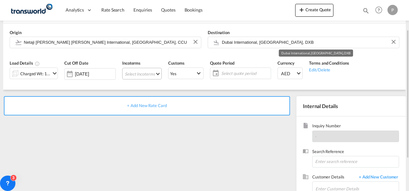
click at [135, 72] on md-select "Select Incoterms CPT - import Carrier Paid to EXW - export Ex Works FOB - impor…" at bounding box center [142, 74] width 40 height 12
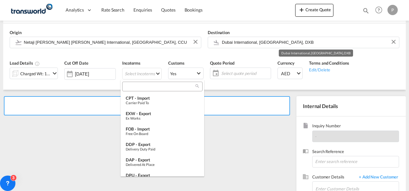
click at [132, 87] on input "search" at bounding box center [159, 87] width 71 height 6
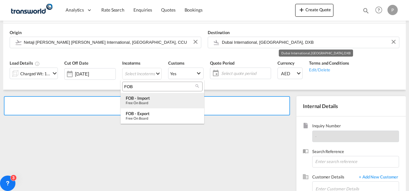
type input "FOB"
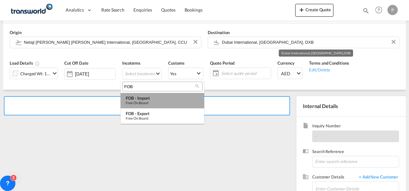
click at [146, 98] on div "FOB - import" at bounding box center [162, 98] width 73 height 5
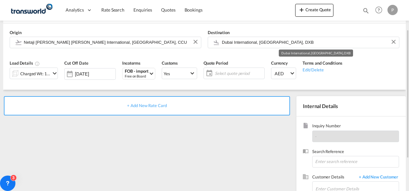
click at [225, 74] on span "Select quote period" at bounding box center [239, 73] width 48 height 6
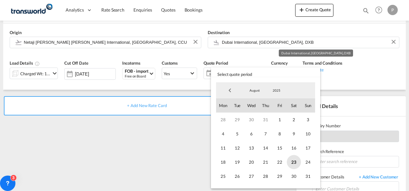
click at [285, 164] on span "23" at bounding box center [294, 162] width 14 height 14
click at [285, 175] on span "31" at bounding box center [308, 176] width 14 height 14
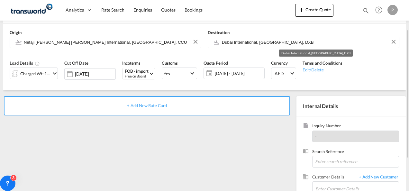
scroll to position [91, 0]
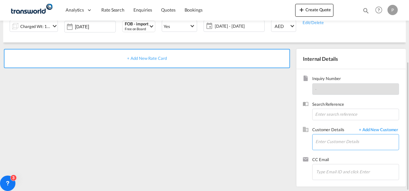
click at [285, 138] on input "Enter Customer Details" at bounding box center [357, 141] width 83 height 14
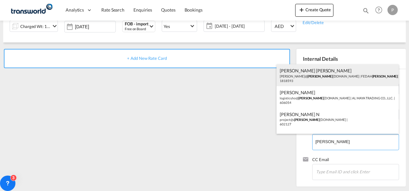
click at [285, 76] on div "[PERSON_NAME] [PERSON_NAME] [PERSON_NAME]@ [PERSON_NAME] [DOMAIN_NAME] | FEDAH …" at bounding box center [338, 75] width 122 height 22
type input "FEDAH ALMADINA GOODS WHOLESALERS CO. L.L.C, [PERSON_NAME] [PERSON_NAME], [PERSO…"
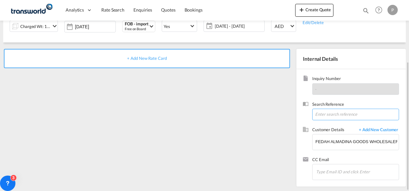
click at [285, 115] on input at bounding box center [355, 115] width 87 height 12
paste input "17614507135"
type input "17614507135"
click at [151, 56] on span "+ Add New Rate Card" at bounding box center [147, 58] width 40 height 5
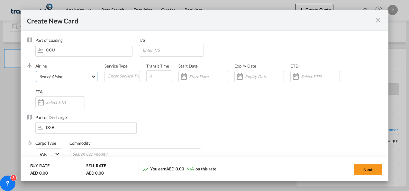
click at [53, 78] on md-select "Select Airline AIR EXPRESS S.A. (1166- / -) CMA CGM Air Cargo (1140-2C / -) DDW…" at bounding box center [67, 77] width 62 height 12
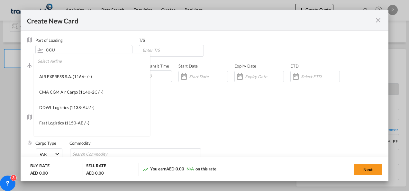
click at [51, 67] on input "search" at bounding box center [94, 60] width 112 height 15
type input "A"
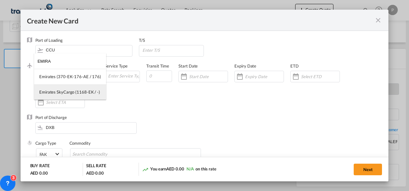
type input "EMIRA"
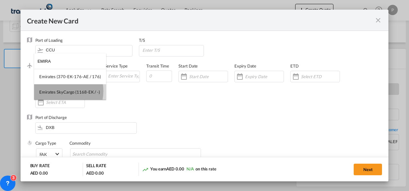
click at [56, 91] on div "Emirates SkyCargo (1168-EK / -)" at bounding box center [69, 92] width 61 height 6
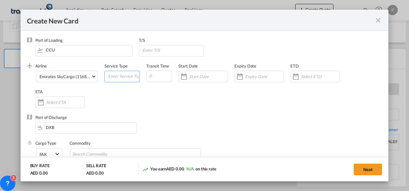
click at [114, 77] on input "Create New Card ..." at bounding box center [123, 76] width 32 height 10
type input "FOB IMPORT"
click at [249, 77] on input "Create New Card ..." at bounding box center [264, 76] width 39 height 5
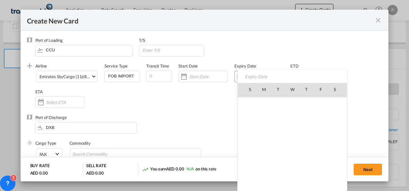
scroll to position [148919, 0]
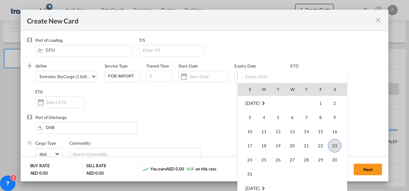
click at [245, 167] on td "31" at bounding box center [247, 174] width 19 height 14
type input "[DATE]"
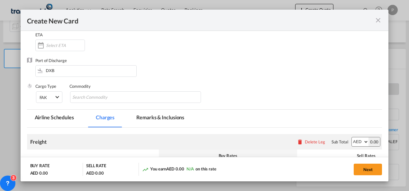
scroll to position [58, 0]
click at [103, 95] on input "Search Commodity" at bounding box center [101, 97] width 59 height 10
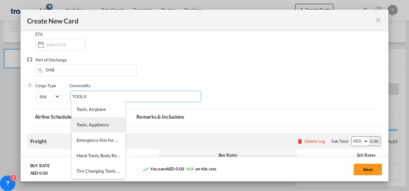
type input "TOOLS"
click at [101, 122] on li "Tools, Appliance" at bounding box center [99, 124] width 54 height 15
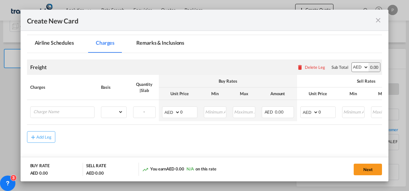
scroll to position [133, 0]
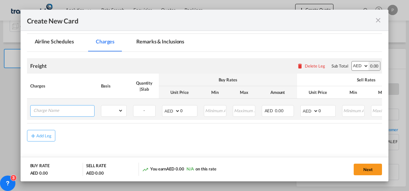
click at [61, 111] on input "Charge Name" at bounding box center [63, 111] width 61 height 10
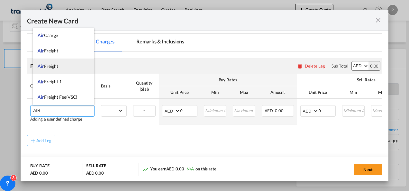
click at [46, 63] on li "Air Freight" at bounding box center [63, 66] width 61 height 15
type input "Air Freight"
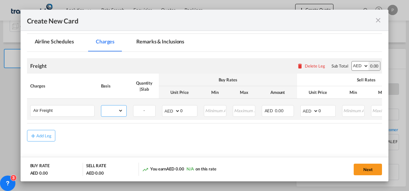
click at [117, 109] on select "gross_weight volumetric_weight per_shipment per_bl per_km % on air freight per_…" at bounding box center [112, 111] width 22 height 10
select select "per_shipment"
click at [101, 106] on select "gross_weight volumetric_weight per_shipment per_bl per_km % on air freight per_…" at bounding box center [112, 111] width 22 height 10
click at [169, 111] on select "AED AFN ALL AMD ANG AOA ARS AUD AWG AZN BAM BBD BDT BGN BHD BIF BMD BND [PERSON…" at bounding box center [171, 110] width 17 height 9
select select "string:USD"
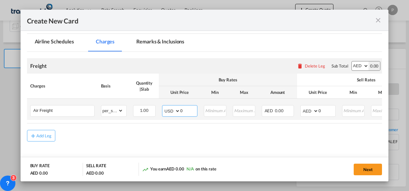
click at [163, 106] on select "AED AFN ALL AMD ANG AOA ARS AUD AWG AZN BAM BBD BDT BGN BHD BIF BMD BND [PERSON…" at bounding box center [171, 110] width 17 height 9
click at [185, 112] on input "0" at bounding box center [188, 111] width 17 height 10
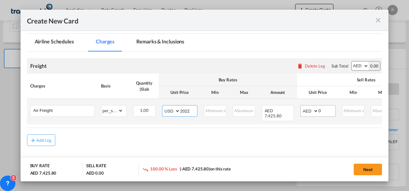
type input "2022"
click at [285, 110] on select "AED AFN ALL AMD ANG AOA ARS AUD AWG AZN BAM BBD BDT BGN BHD BIF BMD BND [PERSON…" at bounding box center [310, 110] width 17 height 9
select select "string:USD"
click at [285, 106] on select "AED AFN ALL AMD ANG AOA ARS AUD AWG AZN BAM BBD BDT BGN BHD BIF BMD BND [PERSON…" at bounding box center [310, 110] width 17 height 9
click at [285, 110] on input "0" at bounding box center [327, 111] width 17 height 10
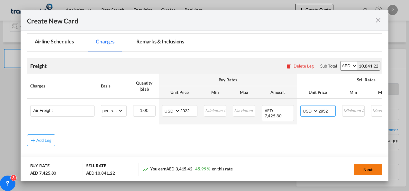
type input "2952"
click at [285, 166] on button "Next" at bounding box center [368, 170] width 28 height 12
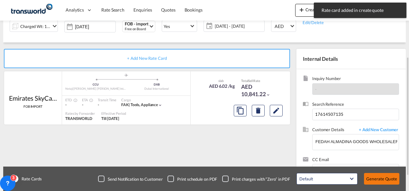
click at [285, 178] on button "Generate Quote" at bounding box center [381, 179] width 35 height 12
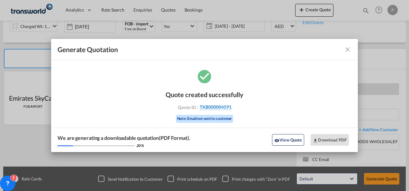
click at [215, 107] on span "TXB000004591" at bounding box center [216, 107] width 32 height 6
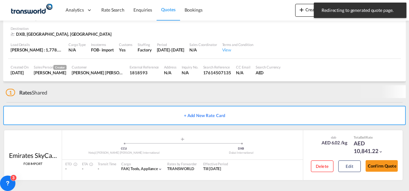
scroll to position [39, 0]
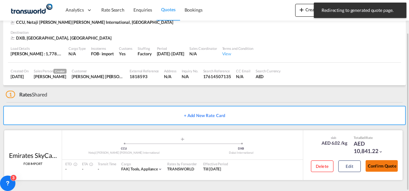
click at [285, 163] on button "Confirm Quote" at bounding box center [382, 166] width 32 height 12
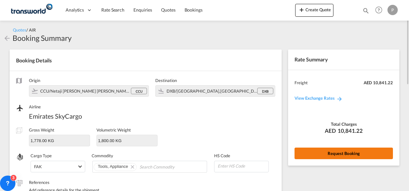
click at [285, 151] on button "Request Booking" at bounding box center [344, 154] width 98 height 12
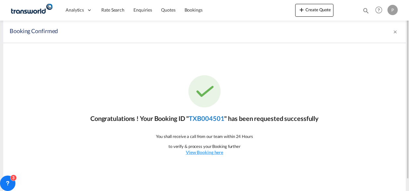
click at [216, 121] on link "TXB004501" at bounding box center [206, 119] width 35 height 8
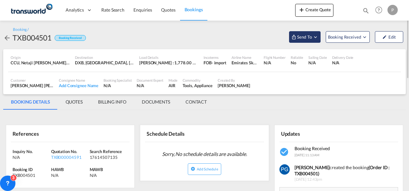
click at [285, 34] on span "Send To" at bounding box center [305, 37] width 16 height 6
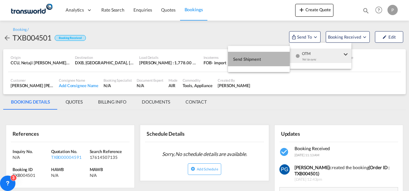
click at [258, 54] on span "Send Shipment" at bounding box center [247, 59] width 28 height 10
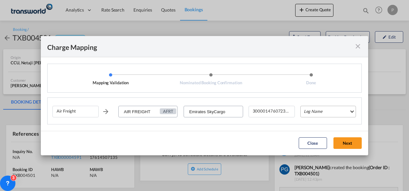
click at [285, 111] on md-select "Leg Name HANDLING ORIGIN HANDLING DESTINATION OTHERS TL PICK UP CUSTOMS ORIGIN …" at bounding box center [328, 112] width 56 height 12
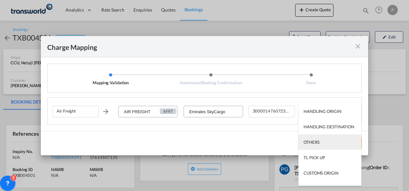
scroll to position [41, 0]
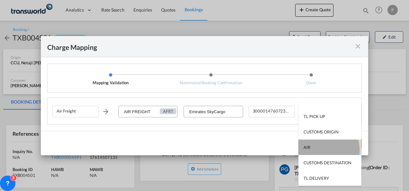
click at [285, 151] on md-option "AIR" at bounding box center [330, 147] width 63 height 15
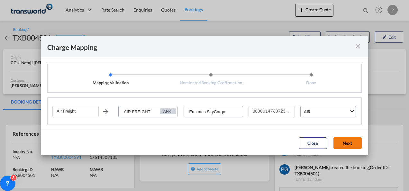
click at [285, 145] on button "Next" at bounding box center [348, 143] width 28 height 12
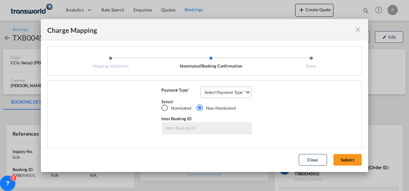
click at [217, 92] on md-select "Select Payment Type COLLECT PREPAID" at bounding box center [226, 93] width 51 height 12
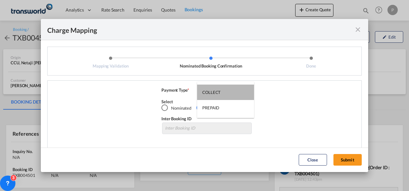
click at [217, 92] on div "COLLECT" at bounding box center [211, 92] width 18 height 6
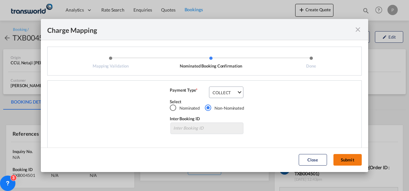
click at [285, 161] on button "Submit" at bounding box center [348, 160] width 28 height 12
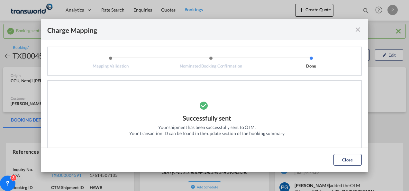
click at [285, 28] on md-icon "icon-close fg-AAA8AD cursor" at bounding box center [358, 30] width 8 height 8
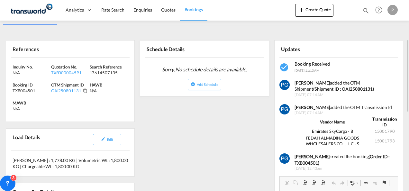
scroll to position [103, 0]
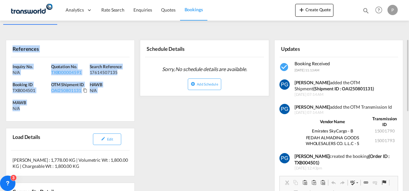
drag, startPoint x: 11, startPoint y: 47, endPoint x: 22, endPoint y: 111, distance: 65.3
click at [22, 111] on div "References Inquiry No. N/A Quotation No. TXB000004591 Search Reference 17614507…" at bounding box center [70, 81] width 129 height 82
copy div "References Inquiry No. N/A Quotation No. TXB000004591 Search Reference 17614507…"
